Goal: Connect with others: Establish contact or relationships with other users

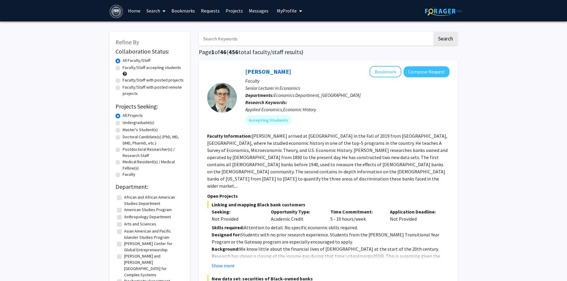
click at [123, 123] on label "Undergraduate(s)" at bounding box center [139, 123] width 32 height 6
click at [123, 123] on input "Undergraduate(s)" at bounding box center [125, 122] width 4 height 4
radio input "true"
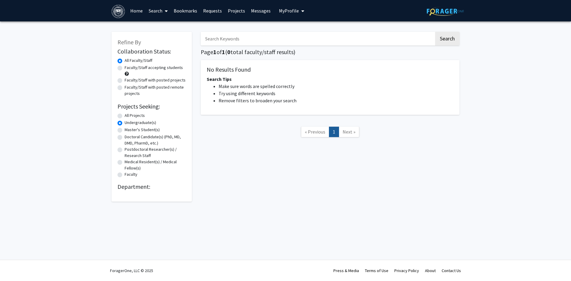
click at [350, 130] on span "Next »" at bounding box center [349, 132] width 13 height 6
click at [125, 123] on label "Undergraduate(s)" at bounding box center [141, 123] width 32 height 6
click at [125, 123] on input "Undergraduate(s)" at bounding box center [127, 122] width 4 height 4
click at [125, 115] on label "All Projects" at bounding box center [135, 115] width 20 height 6
click at [125, 115] on input "All Projects" at bounding box center [127, 114] width 4 height 4
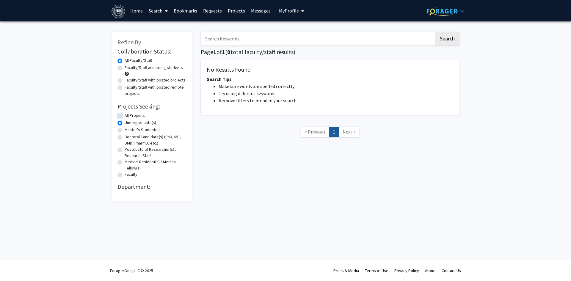
radio input "true"
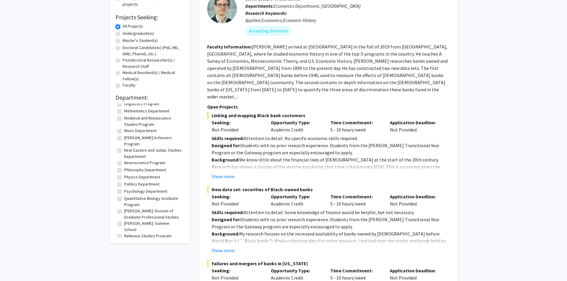
scroll to position [560, 0]
click at [124, 190] on label "Psychology Department" at bounding box center [145, 193] width 43 height 6
click at [124, 190] on input "Psychology Department" at bounding box center [126, 192] width 4 height 4
checkbox input "true"
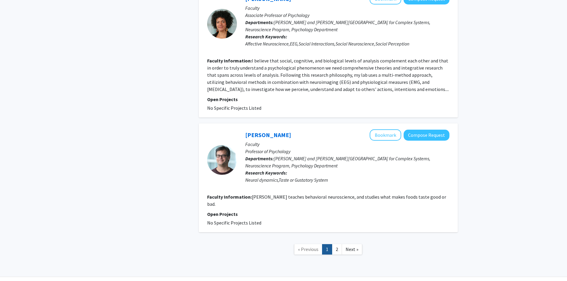
scroll to position [1149, 0]
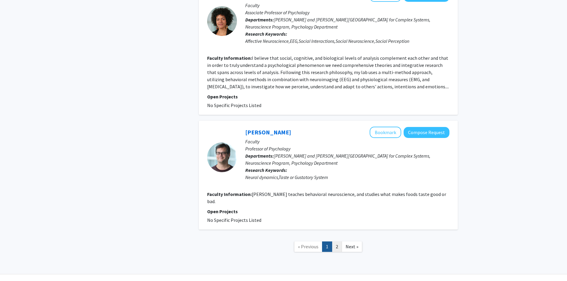
click at [333, 242] on link "2" at bounding box center [337, 247] width 10 height 10
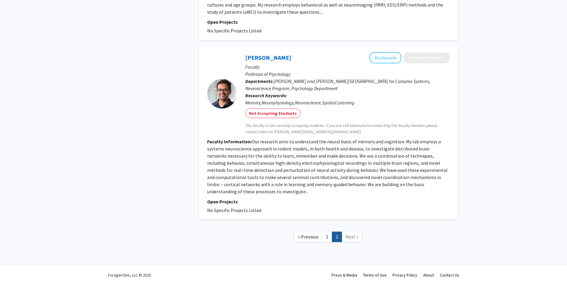
scroll to position [493, 0]
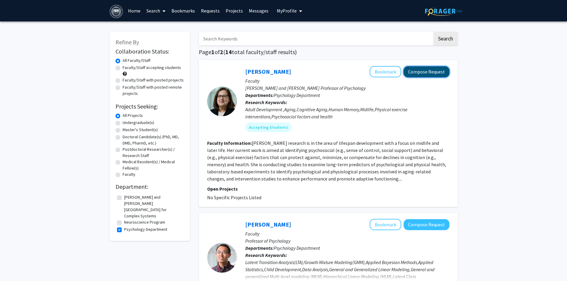
click at [418, 74] on button "Compose Request" at bounding box center [426, 71] width 46 height 11
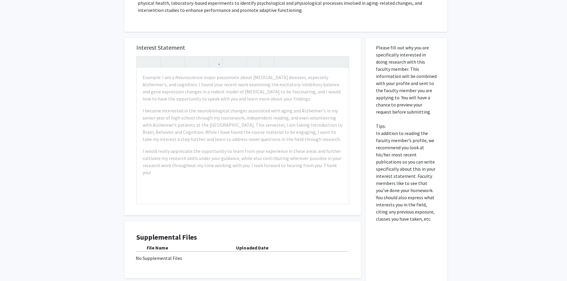
scroll to position [149, 0]
